Goal: Task Accomplishment & Management: Manage account settings

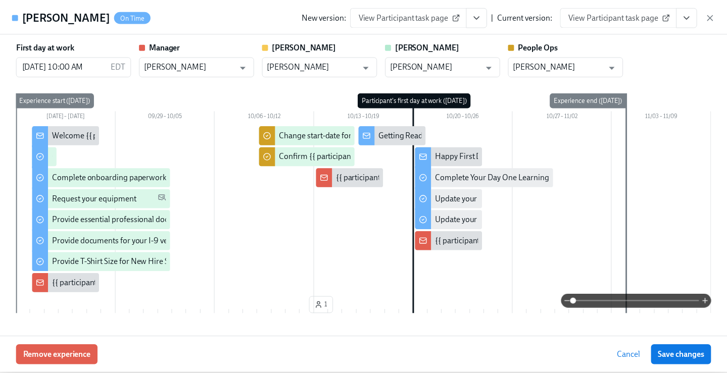
scroll to position [126, 0]
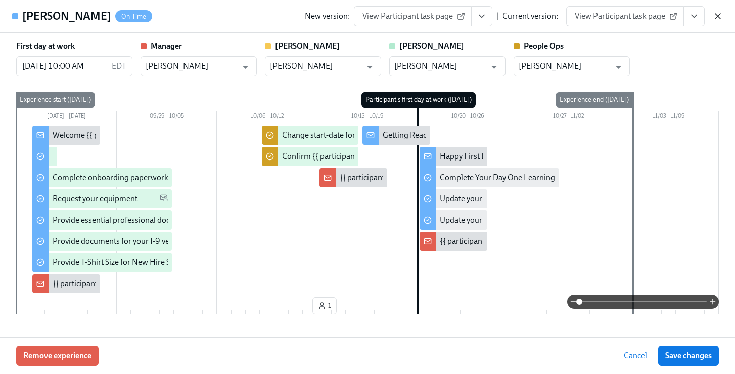
click at [713, 16] on icon "button" at bounding box center [717, 16] width 10 height 10
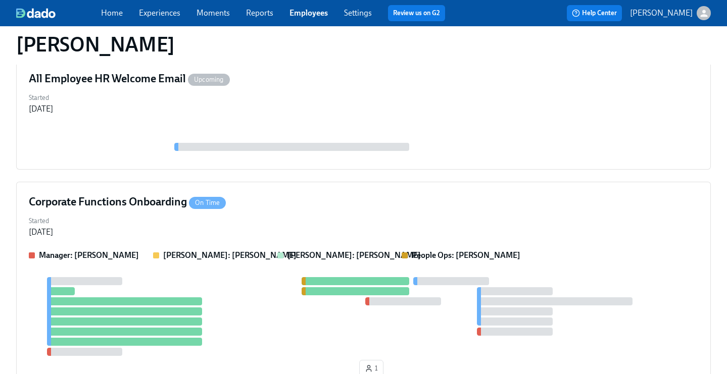
click at [308, 15] on link "Employees" at bounding box center [309, 13] width 38 height 10
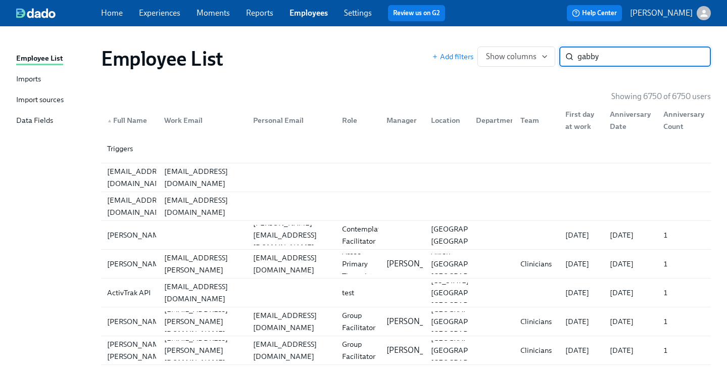
type input "gabby"
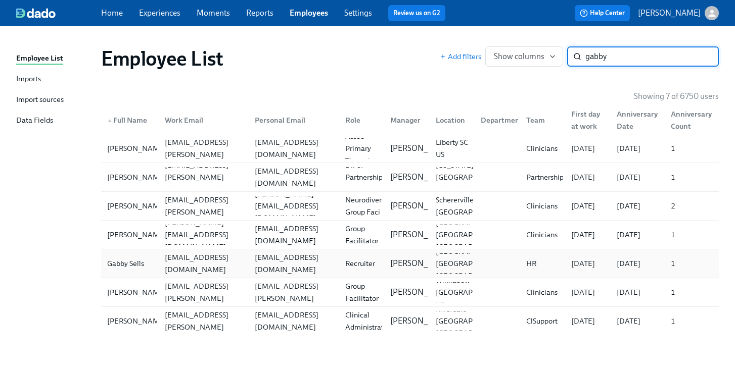
click at [241, 260] on div "[EMAIL_ADDRESS][DOMAIN_NAME]" at bounding box center [204, 264] width 86 height 24
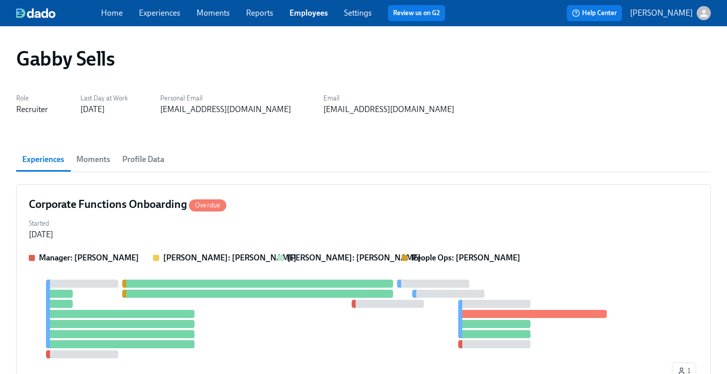
click at [150, 15] on link "Experiences" at bounding box center [159, 13] width 41 height 10
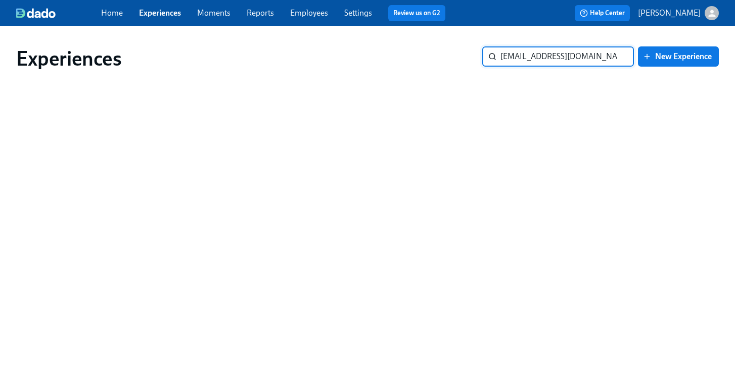
drag, startPoint x: 421, startPoint y: 43, endPoint x: 403, endPoint y: 37, distance: 19.2
click at [409, 41] on div "Experiences [EMAIL_ADDRESS][DOMAIN_NAME] ​ New Experience" at bounding box center [367, 58] width 718 height 40
drag, startPoint x: 570, startPoint y: 56, endPoint x: 339, endPoint y: 41, distance: 231.9
click at [339, 41] on div "Experiences [PERSON_NAME] ​ New Experience" at bounding box center [367, 58] width 718 height 40
paste input "[PERSON_NAME]"
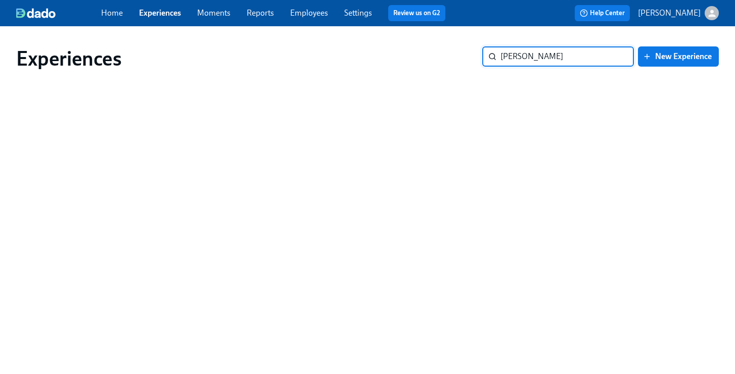
click at [557, 58] on input "[PERSON_NAME]" at bounding box center [566, 56] width 133 height 20
type input "[PERSON_NAME]"
click at [314, 10] on link "Employees" at bounding box center [309, 13] width 38 height 10
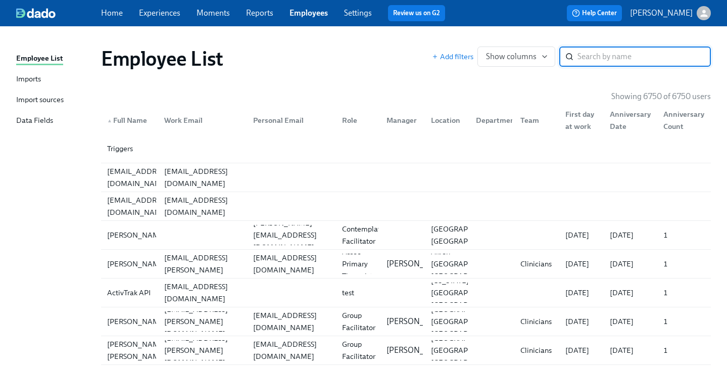
click at [600, 55] on input "search" at bounding box center [643, 56] width 133 height 20
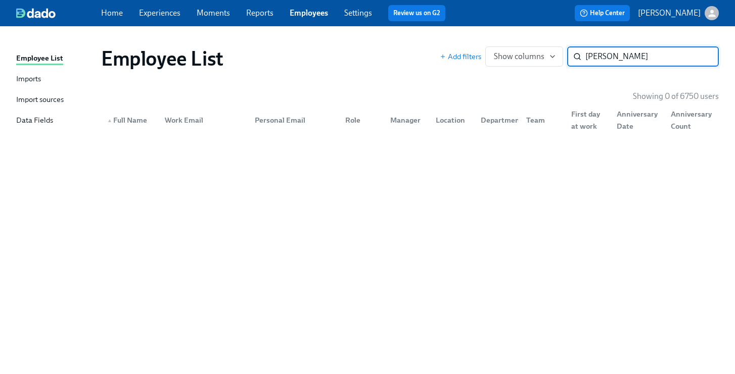
click at [640, 61] on input "[PERSON_NAME]" at bounding box center [651, 56] width 133 height 20
type input "[PERSON_NAME]"
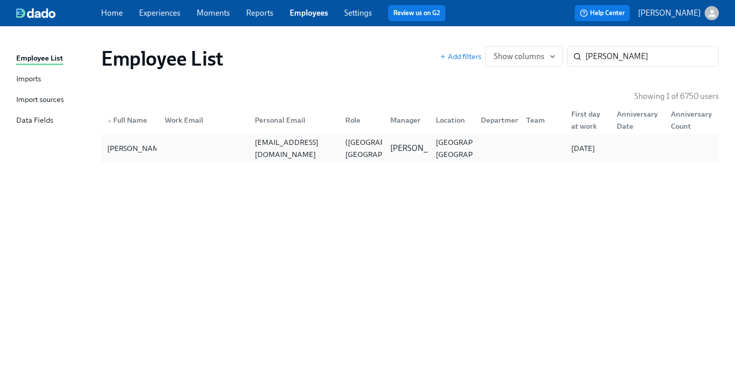
click at [284, 151] on div "[EMAIL_ADDRESS][DOMAIN_NAME]" at bounding box center [294, 148] width 86 height 24
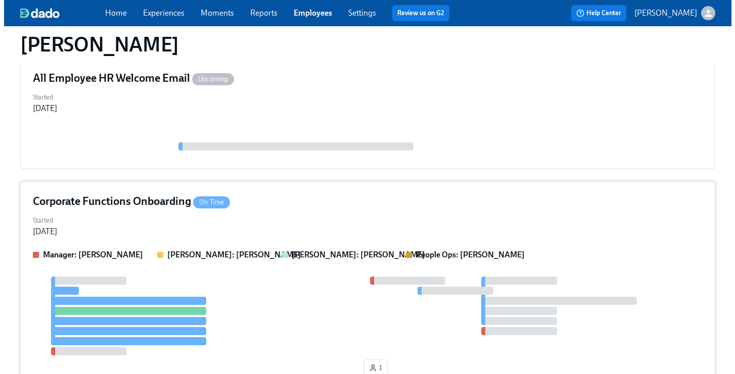
scroll to position [209, 0]
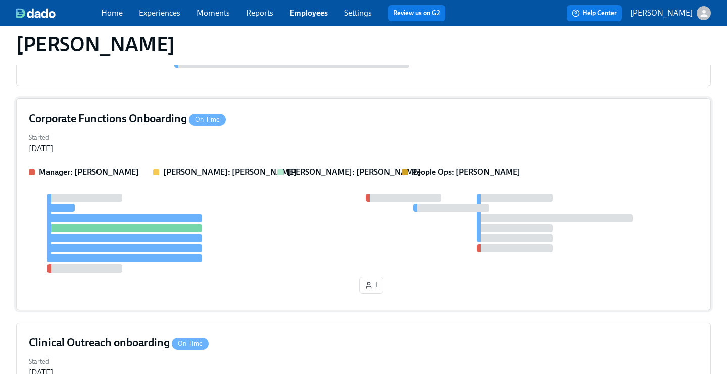
click at [324, 151] on div "Started [DATE]" at bounding box center [363, 142] width 669 height 24
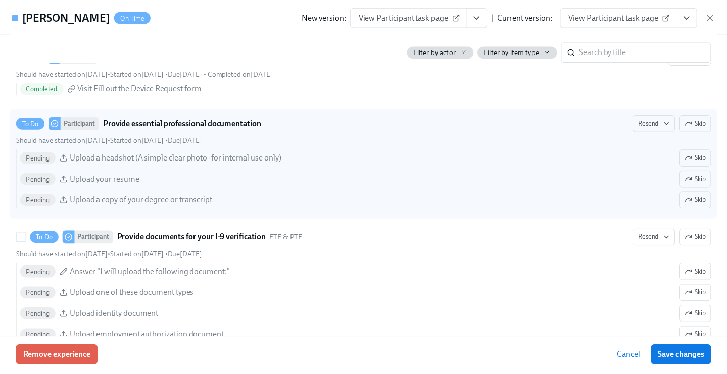
scroll to position [574, 0]
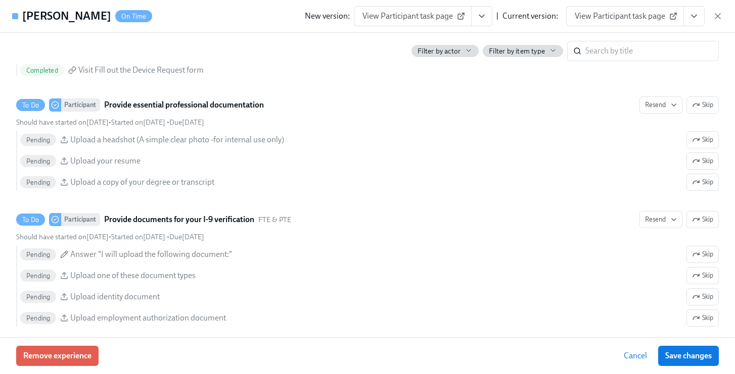
click at [655, 18] on span "View Participant task page" at bounding box center [624, 16] width 101 height 10
drag, startPoint x: 715, startPoint y: 17, endPoint x: 710, endPoint y: 18, distance: 5.2
click at [716, 17] on icon "button" at bounding box center [717, 16] width 10 height 10
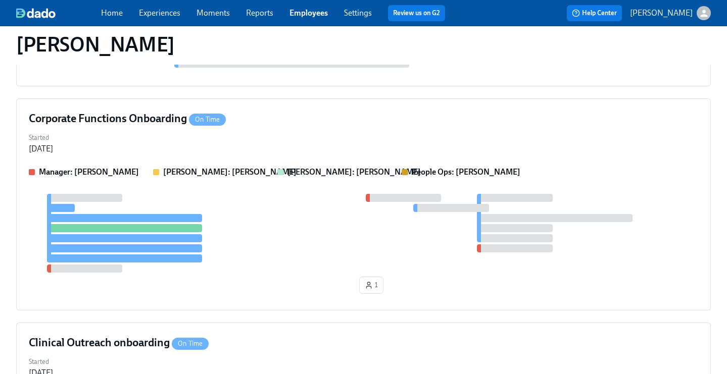
drag, startPoint x: 312, startPoint y: 11, endPoint x: 364, endPoint y: 12, distance: 51.5
click at [312, 11] on link "Employees" at bounding box center [309, 13] width 38 height 10
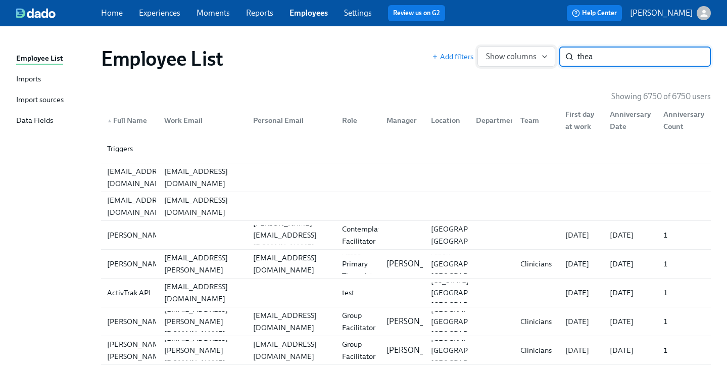
type input "thea"
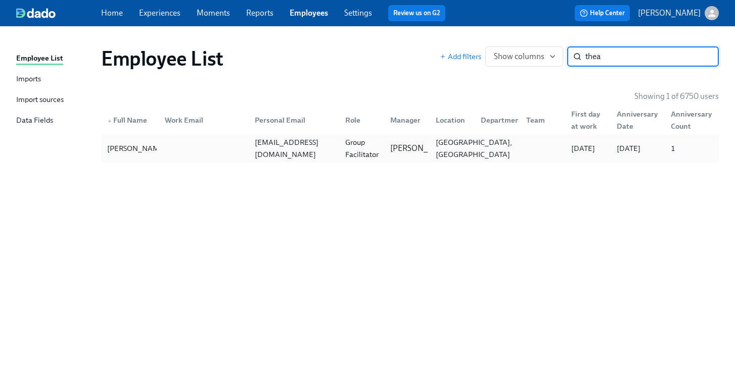
click at [467, 151] on div "[GEOGRAPHIC_DATA], [GEOGRAPHIC_DATA]" at bounding box center [473, 148] width 84 height 24
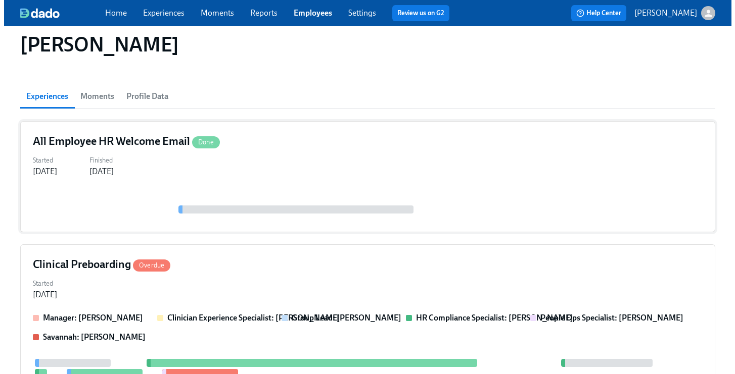
scroll to position [89, 0]
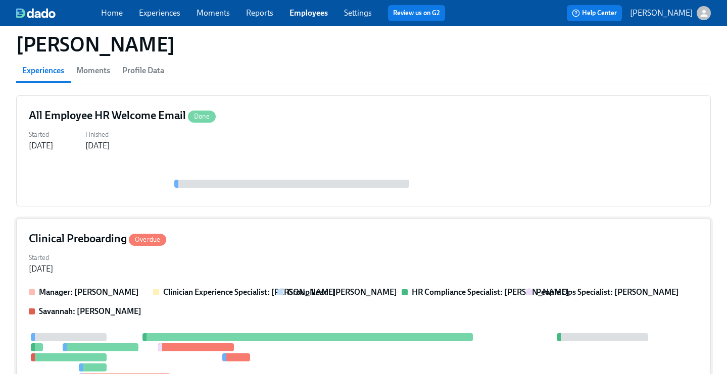
click at [268, 234] on div "Clinical Preboarding Overdue" at bounding box center [363, 238] width 669 height 15
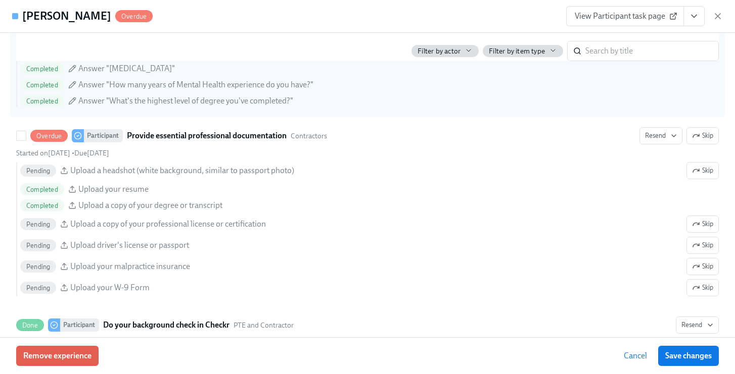
scroll to position [1006, 0]
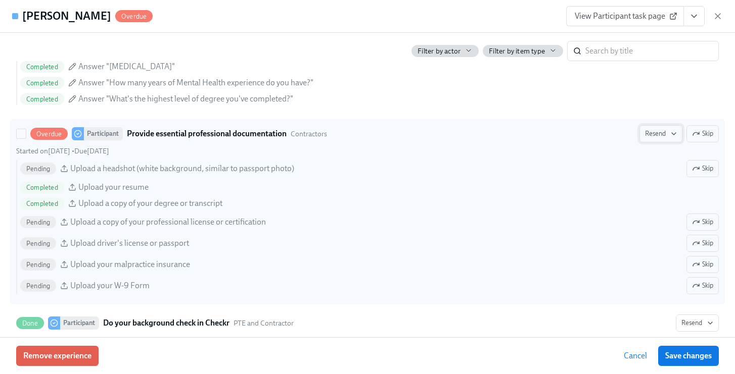
click at [645, 132] on span "Resend" at bounding box center [661, 134] width 32 height 10
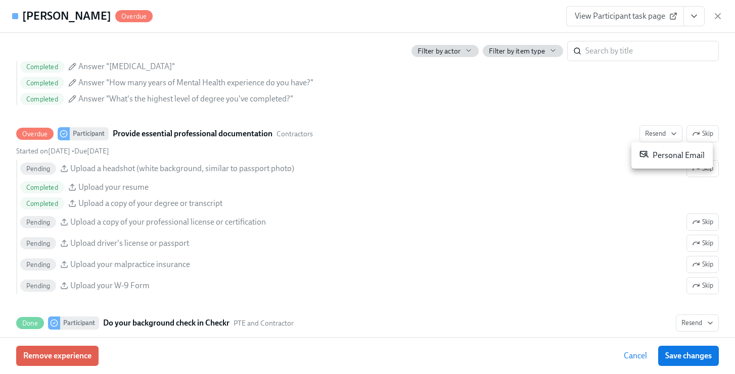
click at [653, 149] on li "Personal Email" at bounding box center [671, 156] width 81 height 18
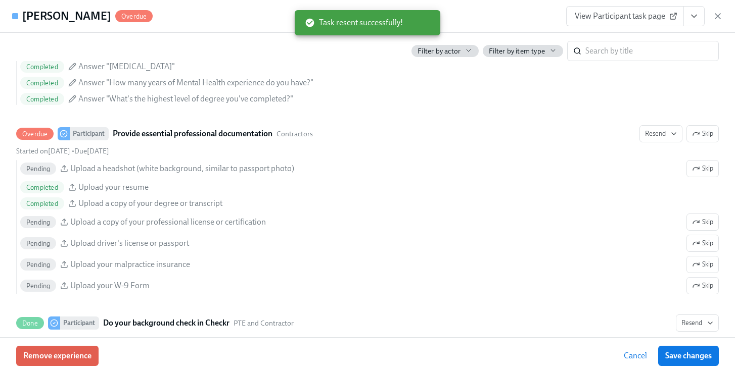
click at [702, 16] on button "View task page" at bounding box center [693, 16] width 21 height 20
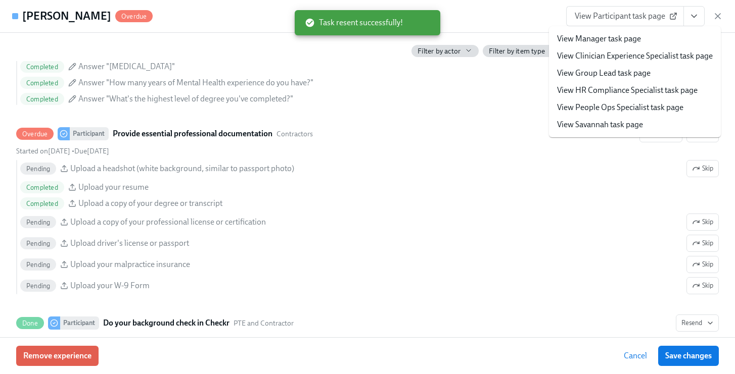
click at [634, 19] on span "View Participant task page" at bounding box center [624, 16] width 101 height 10
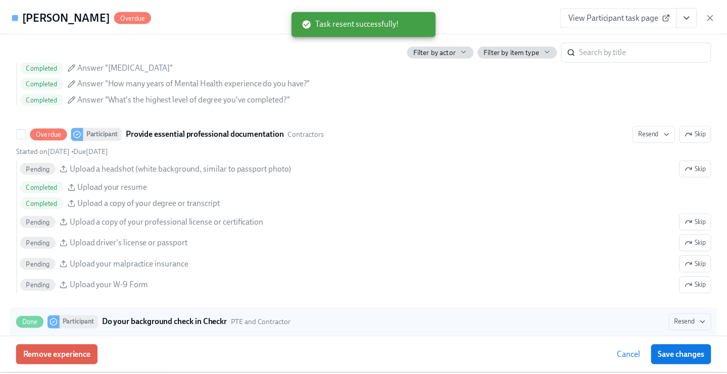
scroll to position [1190, 0]
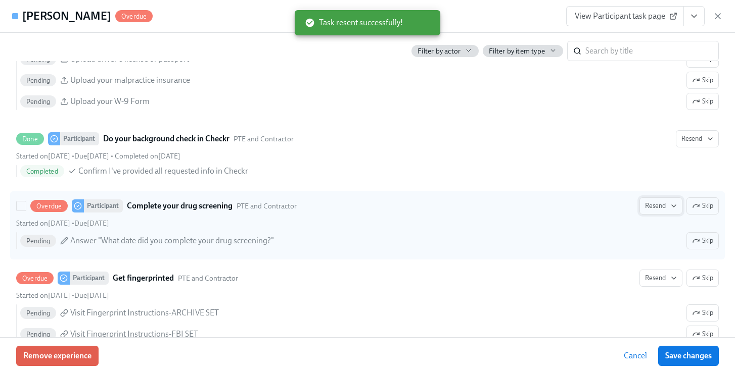
click at [654, 201] on span "Resend" at bounding box center [661, 206] width 32 height 10
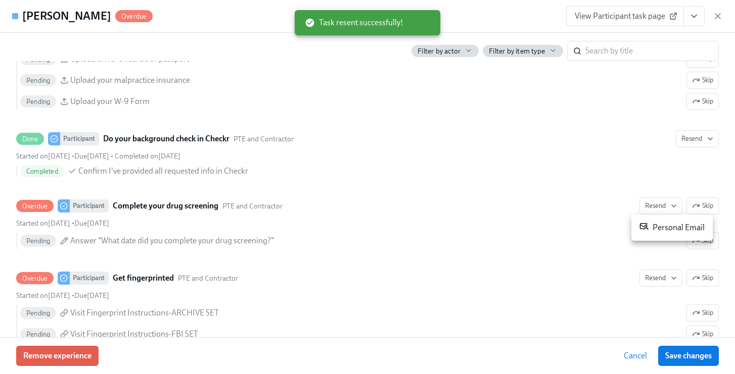
click at [661, 231] on div "Personal Email" at bounding box center [671, 228] width 65 height 12
click at [680, 355] on span "Save changes" at bounding box center [688, 356] width 46 height 10
click at [715, 16] on icon "button" at bounding box center [717, 16] width 10 height 10
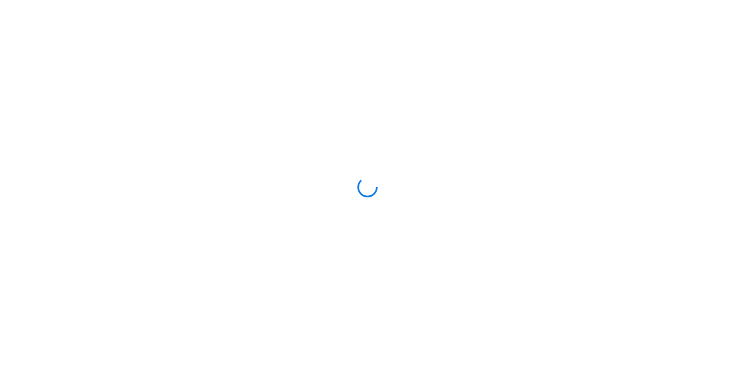
click at [519, 173] on div at bounding box center [367, 187] width 735 height 374
